Goal: Navigation & Orientation: Find specific page/section

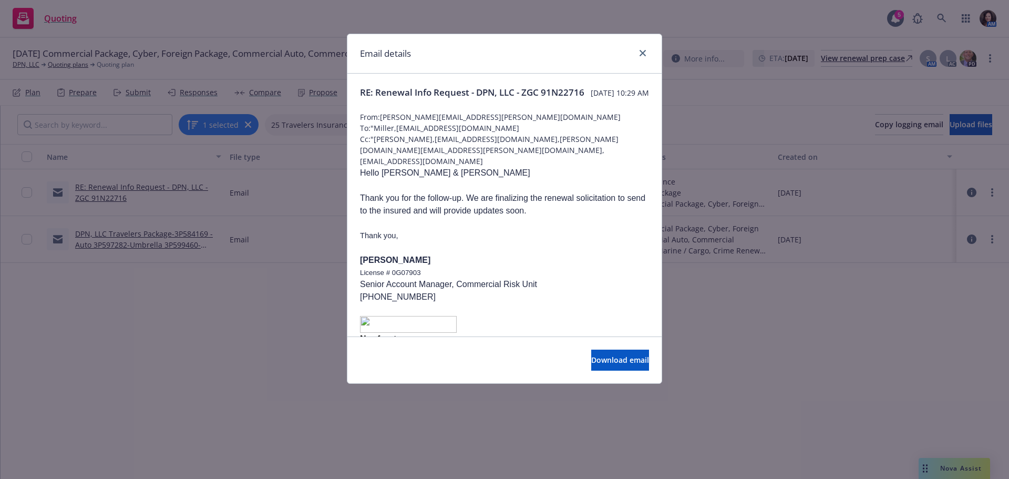
scroll to position [578, 0]
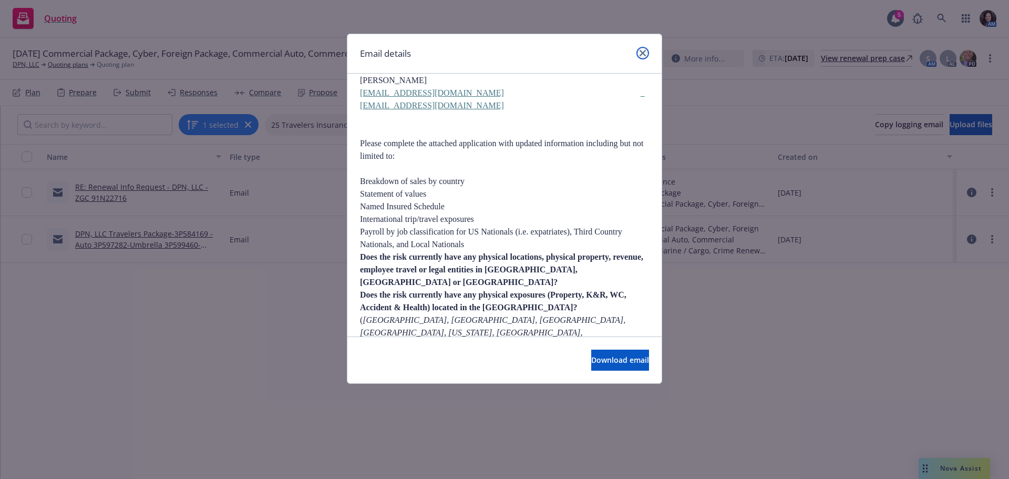
click at [645, 57] on link "close" at bounding box center [642, 53] width 13 height 13
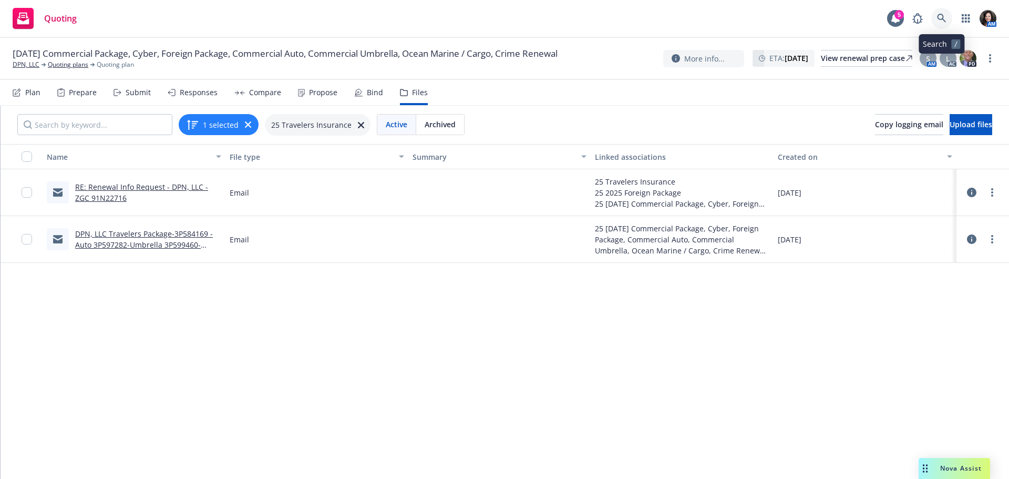
click at [942, 15] on icon at bounding box center [941, 18] width 9 height 9
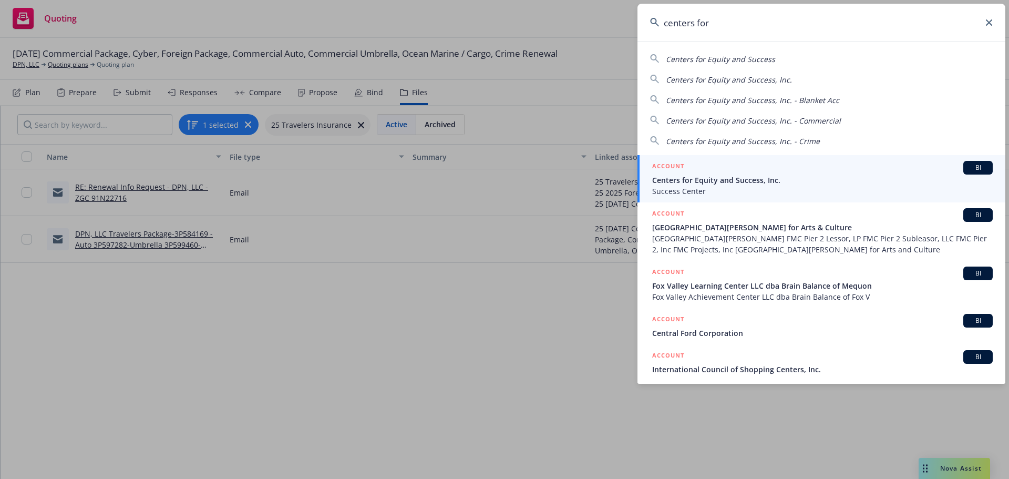
type input "centers for"
click at [756, 170] on div "ACCOUNT BI" at bounding box center [822, 168] width 340 height 14
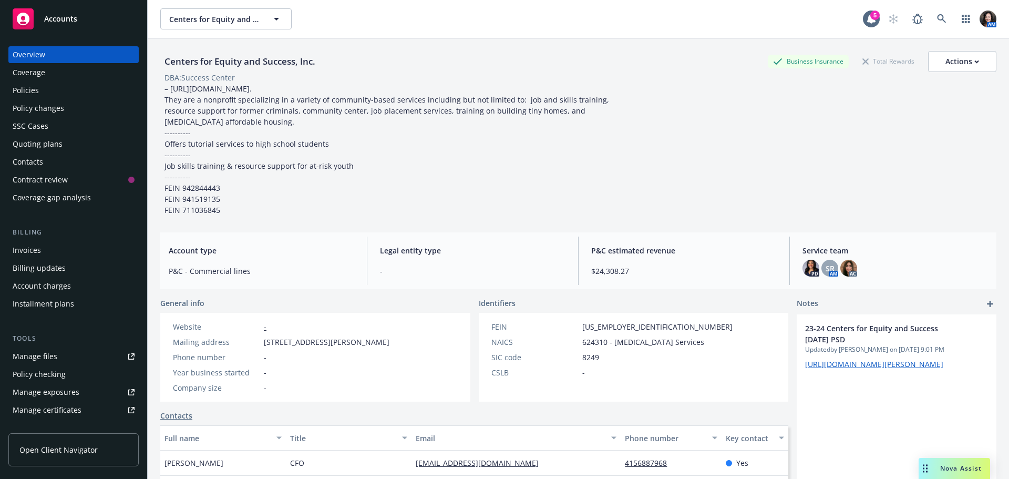
click at [47, 146] on div "Quoting plans" at bounding box center [38, 144] width 50 height 17
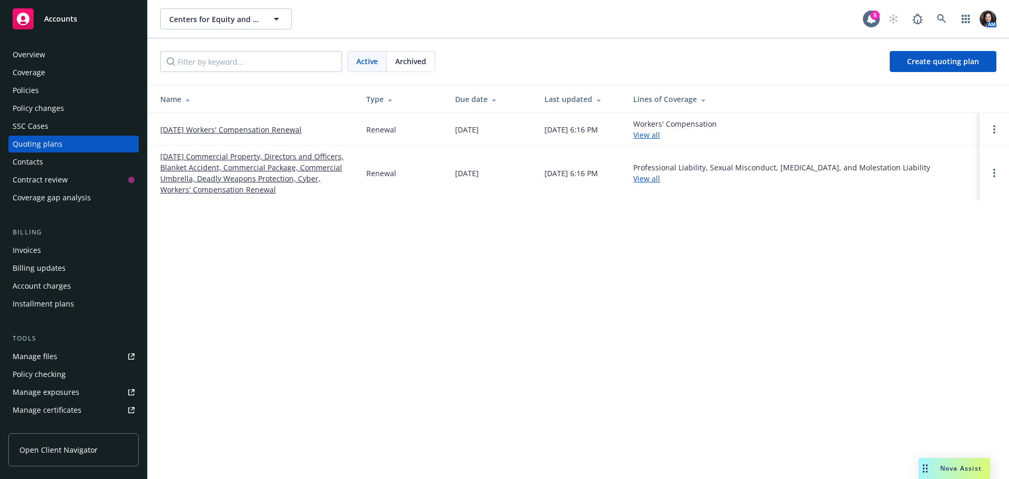
click at [189, 174] on link "11/03/25 Commercial Property, Directors and Officers, Blanket Accident, Commerc…" at bounding box center [254, 173] width 189 height 44
